Goal: Answer question/provide support: Share knowledge or assist other users

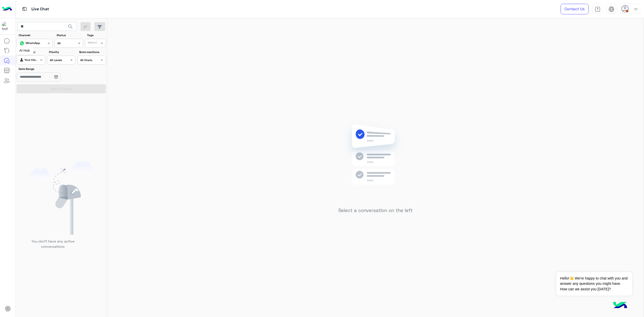
click at [35, 40] on div "Channel WhatsApp" at bounding box center [35, 43] width 36 height 9
click at [39, 52] on b "All Channels" at bounding box center [29, 53] width 20 height 4
click at [70, 27] on span "search" at bounding box center [70, 27] width 6 height 6
click at [629, 6] on icon at bounding box center [626, 9] width 8 height 8
click at [622, 38] on label "Online" at bounding box center [609, 38] width 55 height 9
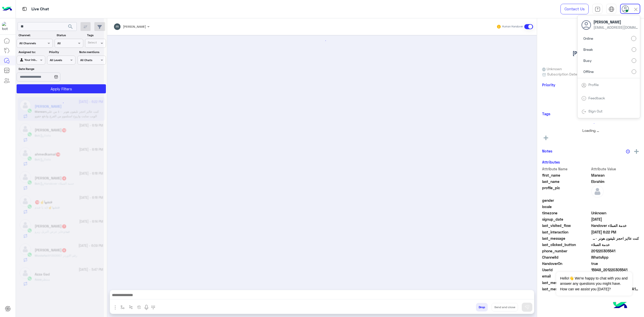
scroll to position [144, 0]
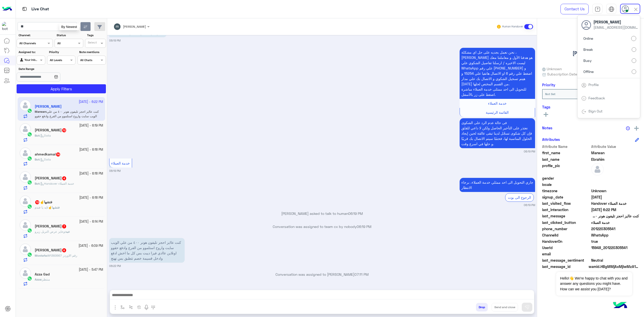
click at [84, 26] on icon "button" at bounding box center [86, 27] width 4 height 4
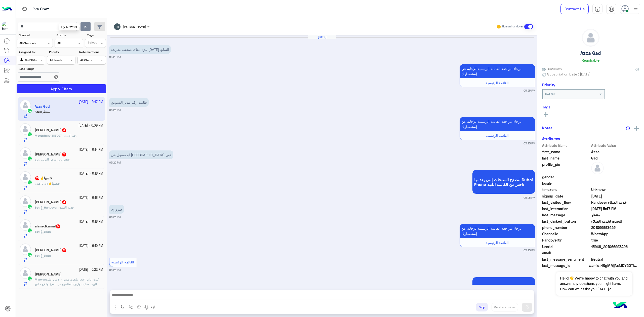
scroll to position [430, 0]
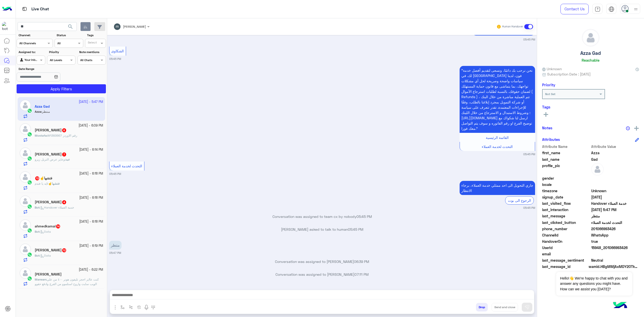
click at [166, 304] on div "Drop Send and close" at bounding box center [346, 308] width 375 height 11
click at [164, 287] on div "mohaned hassanen Human Handover [DATE] عزة معاك صحفيه بجريده [DATE] السابع 05:2…" at bounding box center [322, 168] width 430 height 301
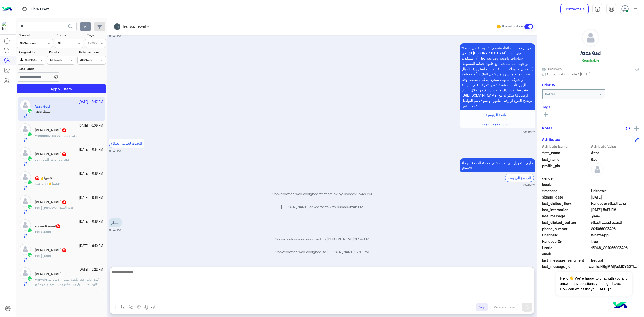
drag, startPoint x: 164, startPoint y: 295, endPoint x: 297, endPoint y: 190, distance: 169.4
click at [165, 295] on textarea at bounding box center [322, 284] width 424 height 30
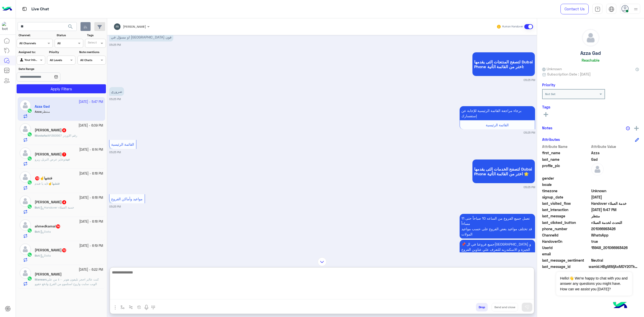
scroll to position [17, 0]
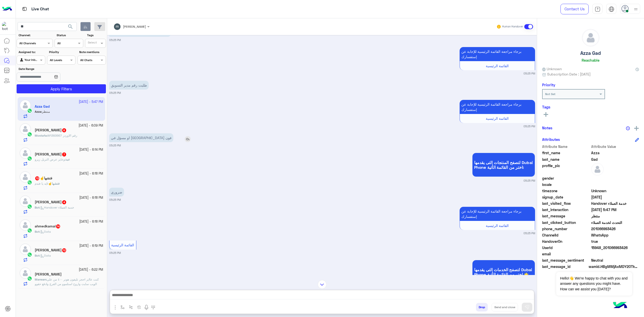
click at [136, 136] on p "او مسؤل في [GEOGRAPHIC_DATA] فون" at bounding box center [141, 137] width 64 height 9
click at [139, 135] on p "او مسؤل في [GEOGRAPHIC_DATA] فون" at bounding box center [141, 137] width 64 height 9
click at [144, 86] on p "طلبت رقم مدير التسويق" at bounding box center [129, 85] width 40 height 9
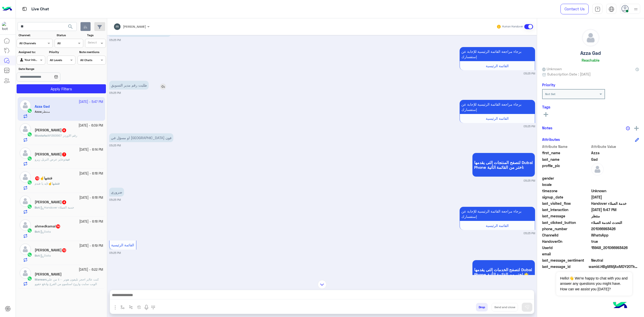
click at [144, 86] on p "طلبت رقم مدير التسويق" at bounding box center [129, 85] width 40 height 9
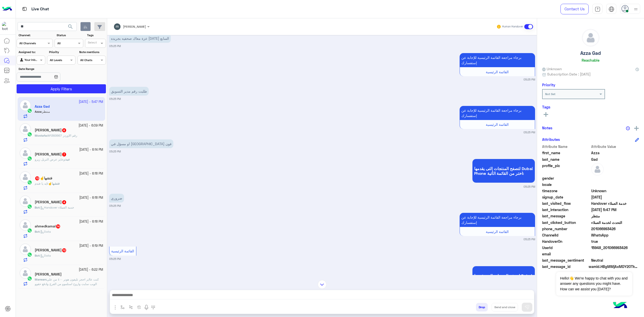
scroll to position [0, 0]
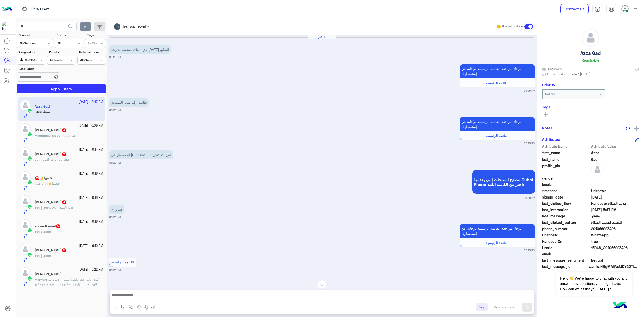
click at [195, 84] on div "برجاء مراجعة القائمة الرئيسية للإجابة عن إستفسارك القائمة الرئيسية 05:25 PM" at bounding box center [322, 78] width 426 height 30
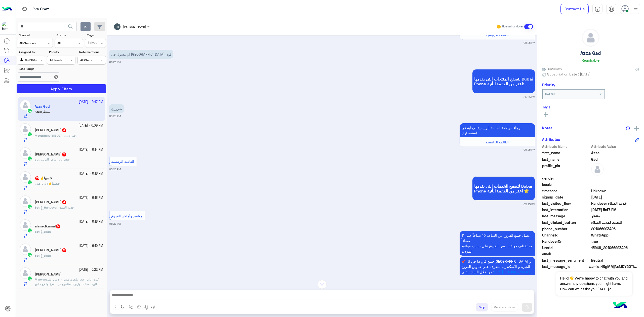
scroll to position [33, 0]
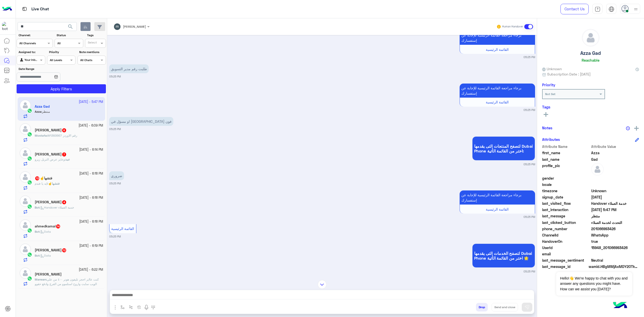
click at [631, 7] on div at bounding box center [630, 9] width 20 height 10
click at [615, 70] on label "Offline" at bounding box center [609, 71] width 55 height 9
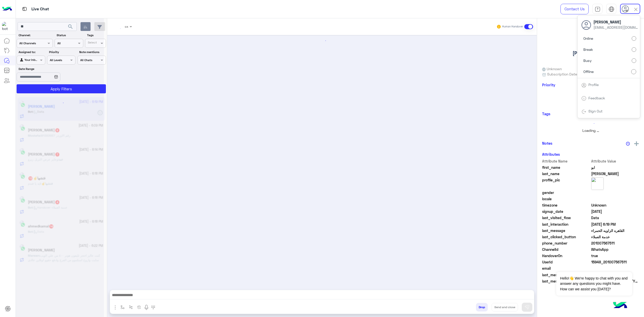
click at [602, 61] on label "Busy" at bounding box center [609, 60] width 55 height 9
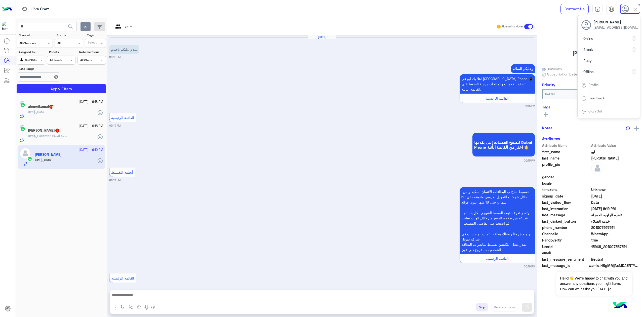
scroll to position [684, 0]
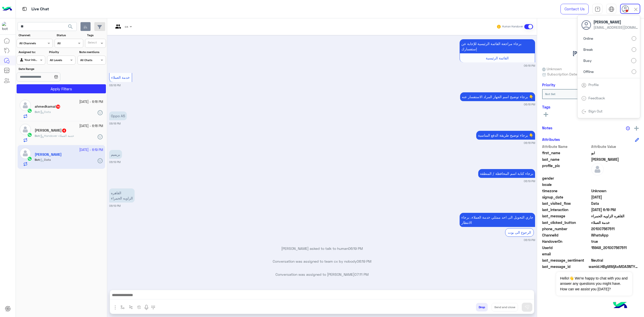
click at [68, 26] on span "search" at bounding box center [70, 27] width 6 height 6
